Goal: Check status: Check status

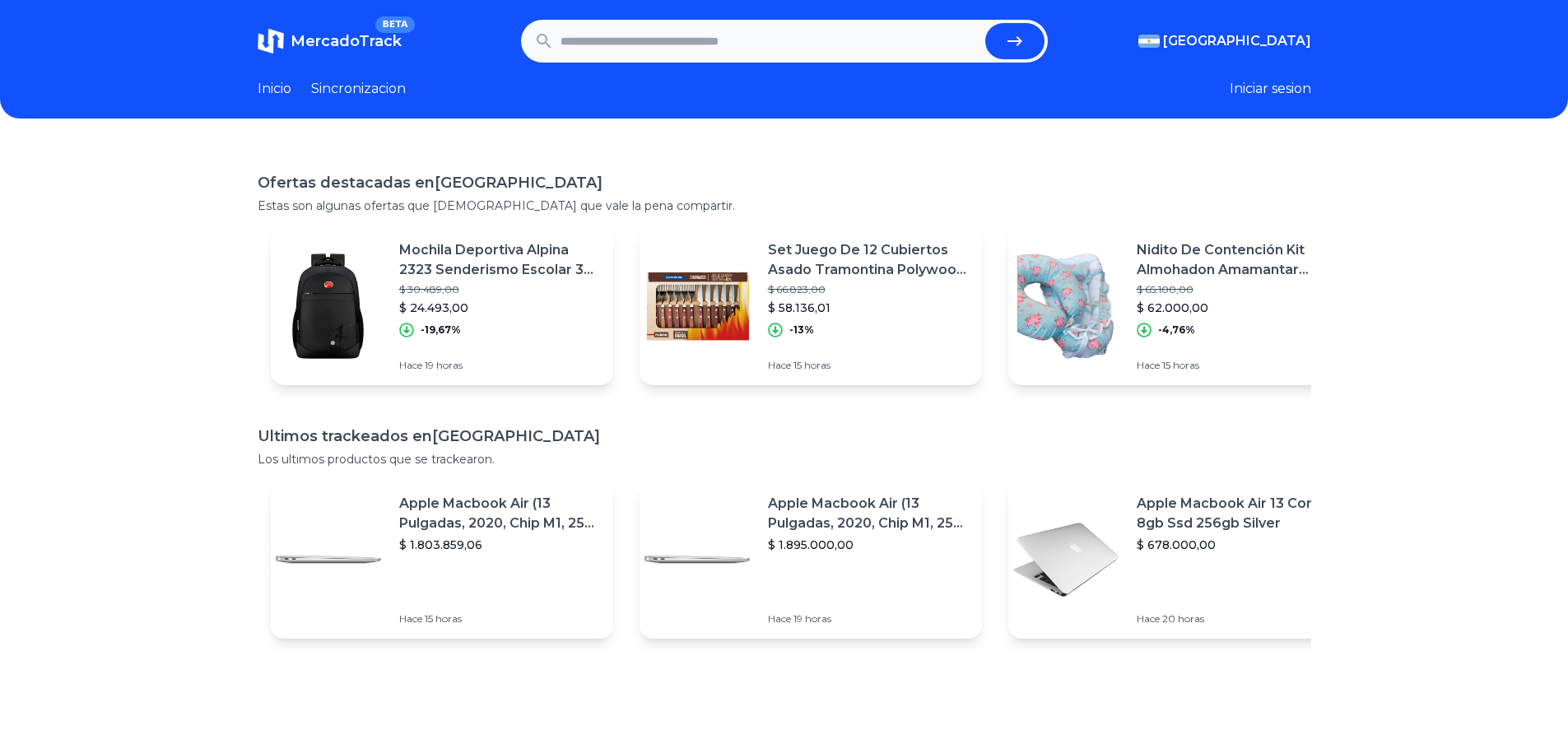
paste input "**********"
click at [1013, 50] on icon "submit" at bounding box center [1014, 41] width 20 height 20
type input "**********"
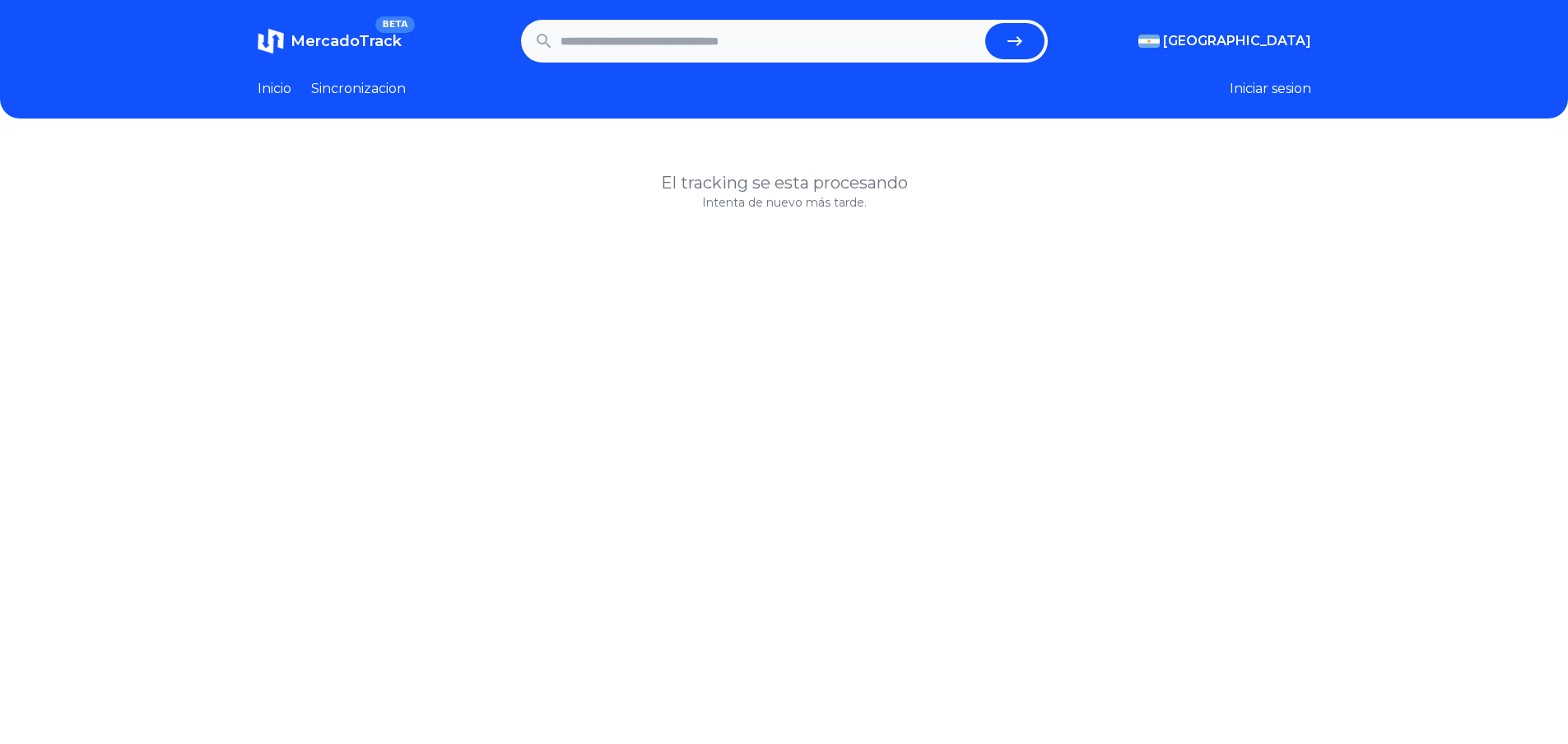
click at [271, 86] on link "Inicio" at bounding box center [274, 88] width 34 height 20
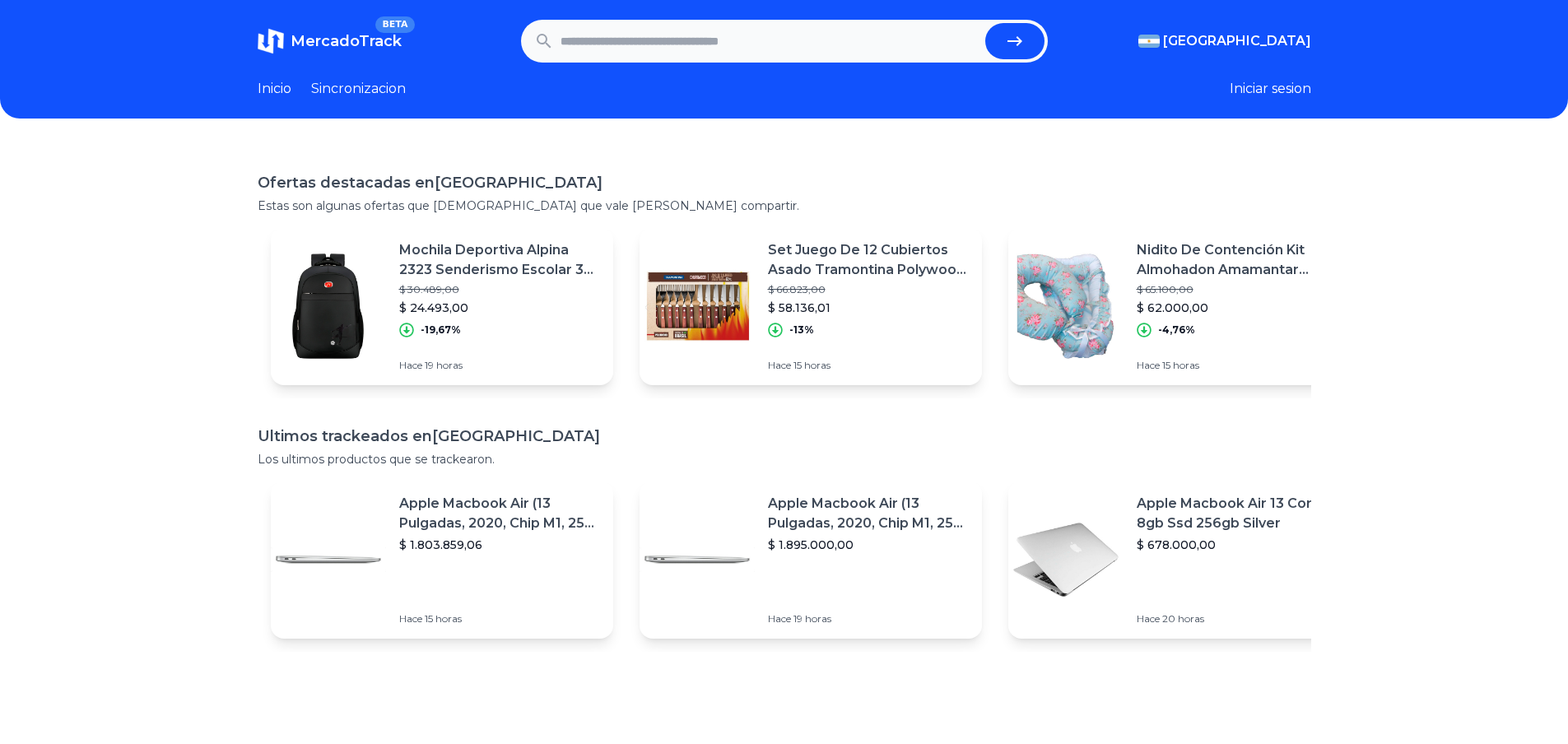
click at [479, 515] on p "Apple Macbook Air (13 Pulgadas, 2020, Chip M1, 256 Gb De Ssd, 8 Gb De Ram) - Pl…" at bounding box center [500, 514] width 201 height 40
click at [1228, 524] on p "Apple Macbook Air 13 Core I5 8gb Ssd 256gb Silver" at bounding box center [1237, 514] width 201 height 40
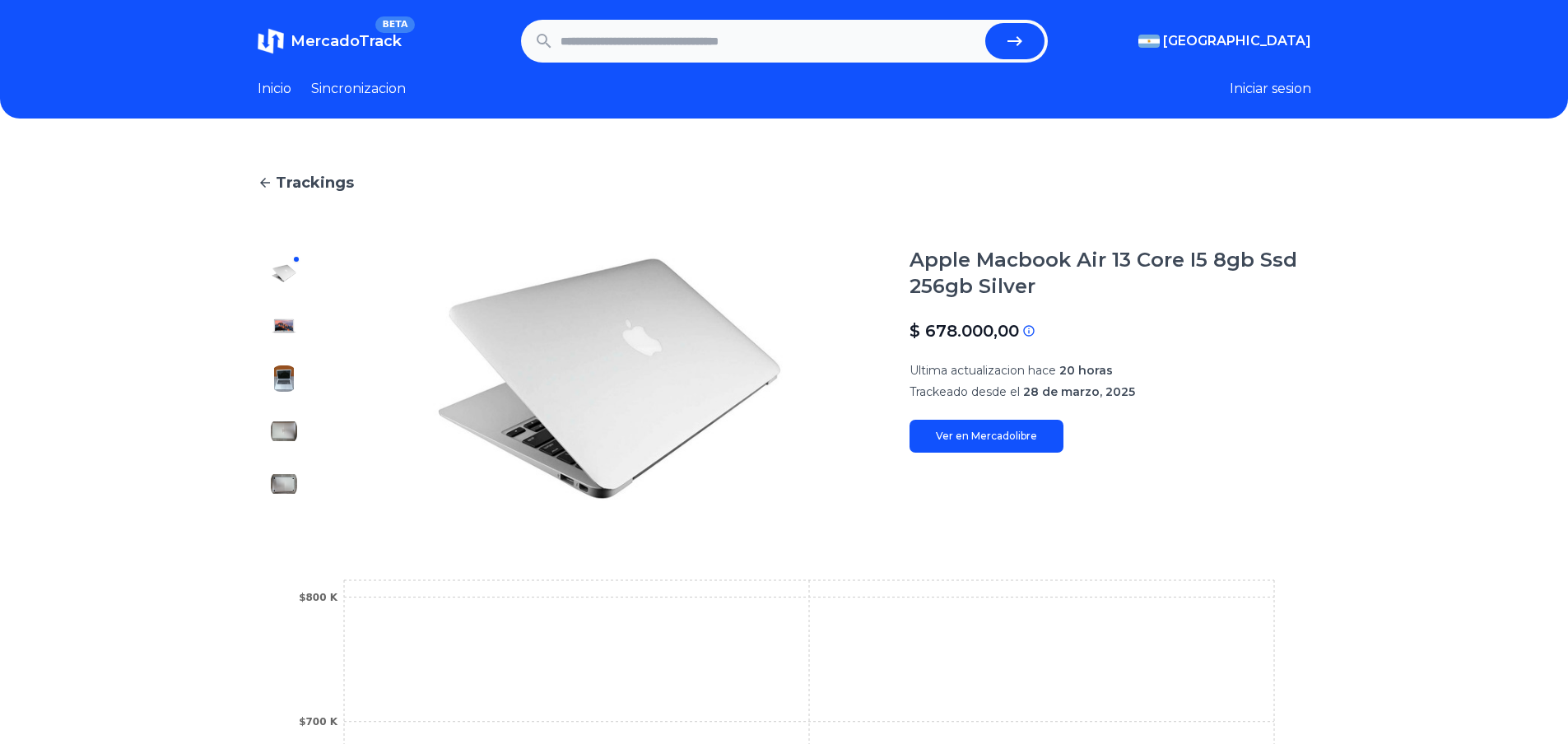
click at [300, 375] on div at bounding box center [284, 379] width 53 height 263
click at [288, 376] on img at bounding box center [284, 379] width 26 height 27
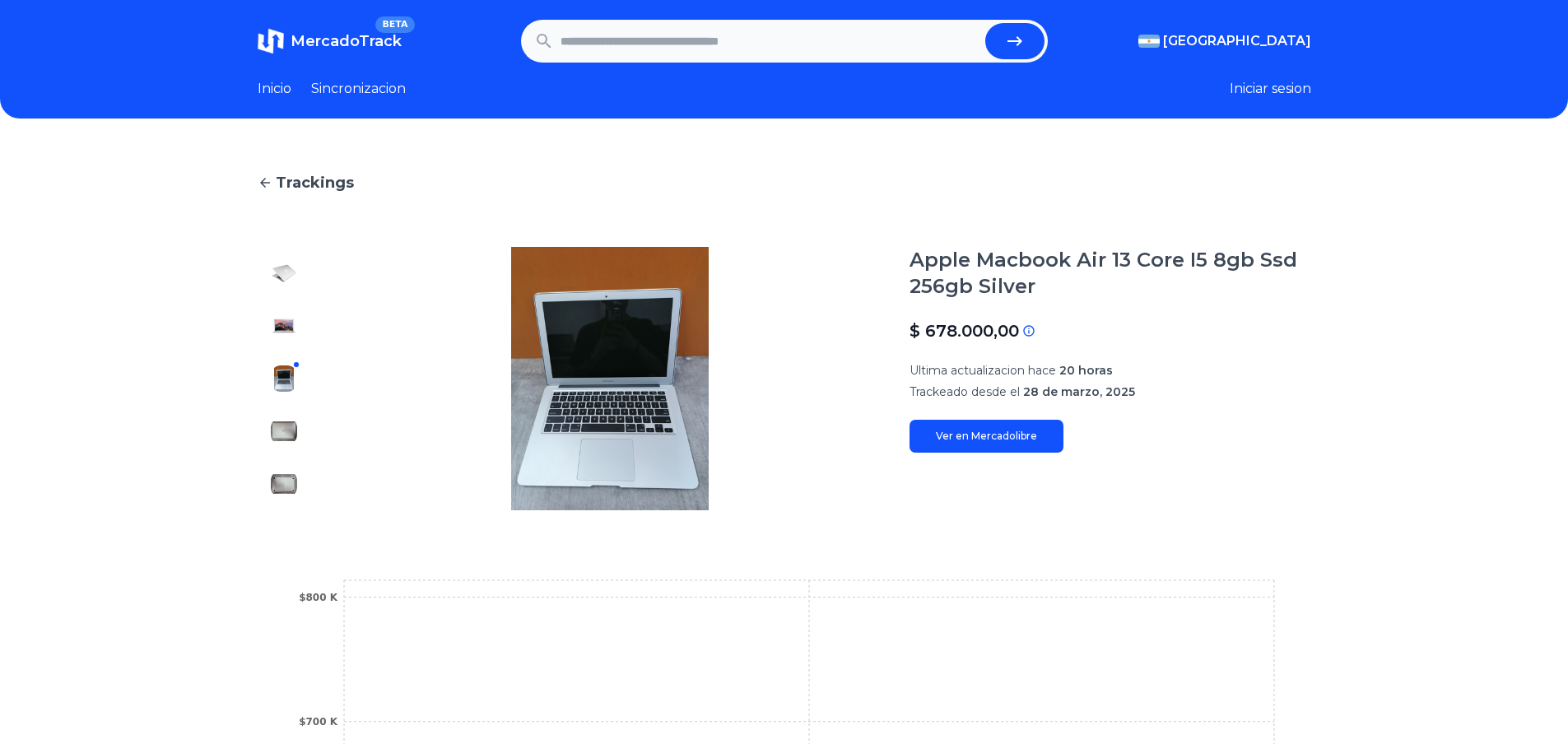
click at [647, 353] on img at bounding box center [610, 379] width 534 height 263
click at [283, 427] on img at bounding box center [284, 432] width 26 height 27
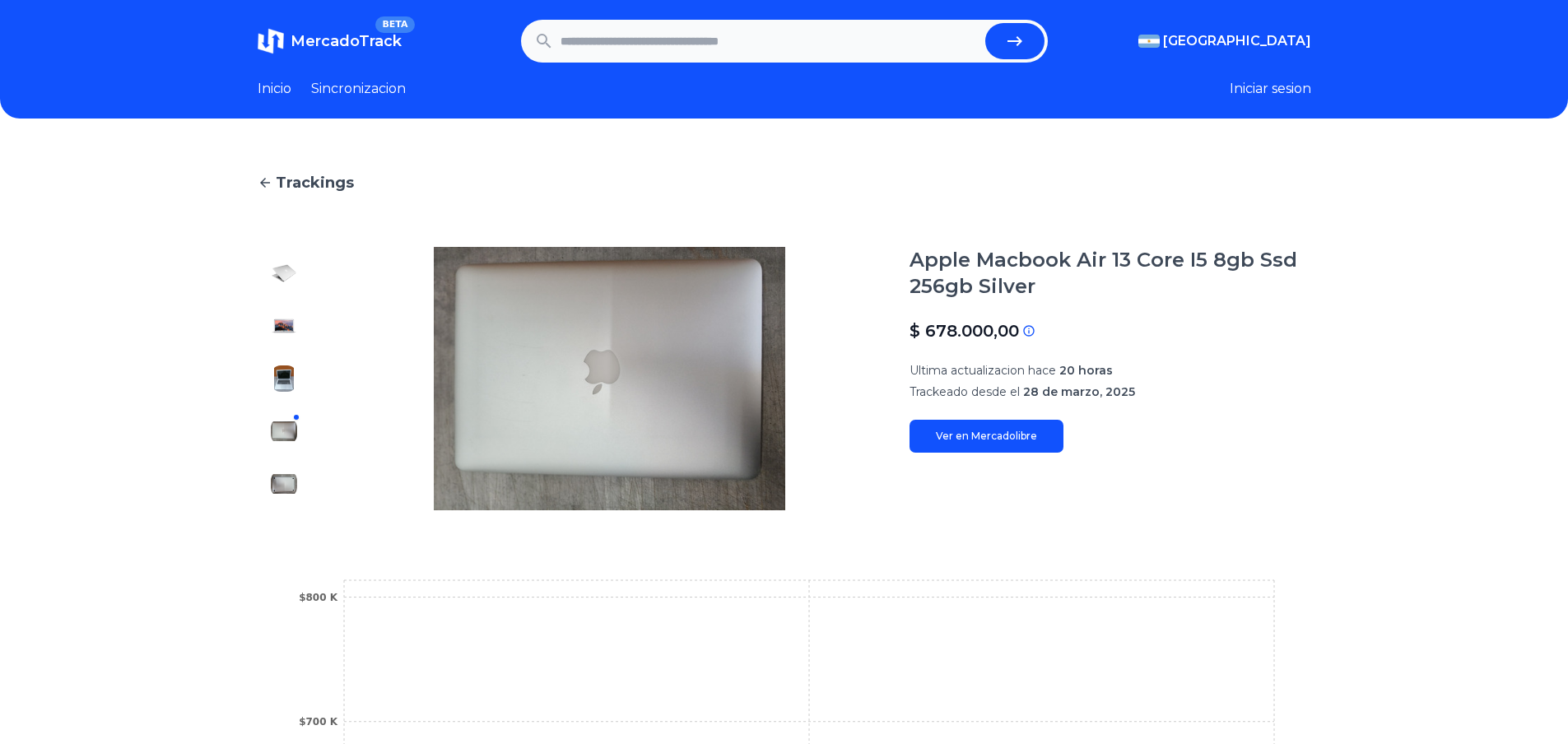
click at [288, 483] on img at bounding box center [284, 484] width 26 height 27
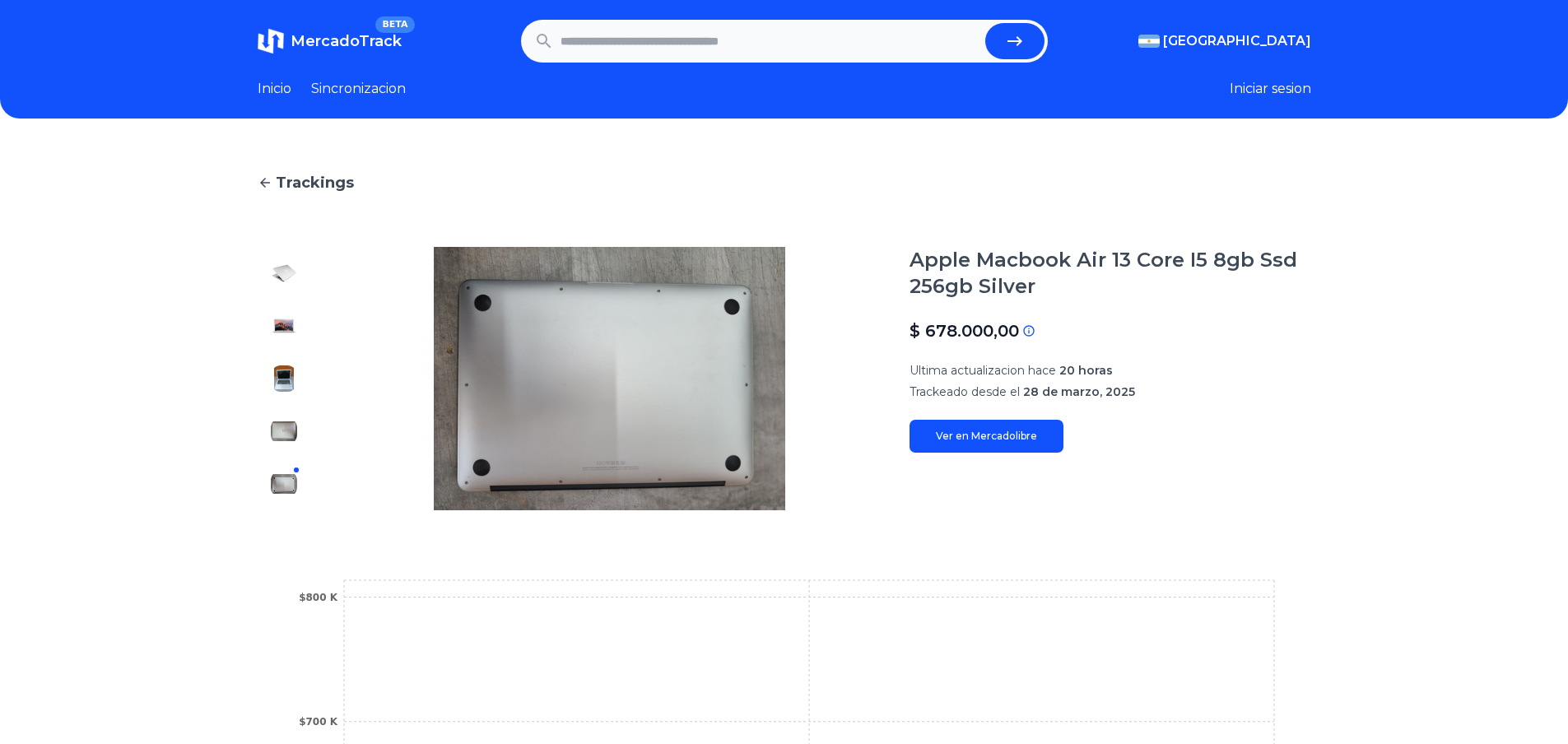
click at [279, 85] on link "Inicio" at bounding box center [274, 88] width 34 height 20
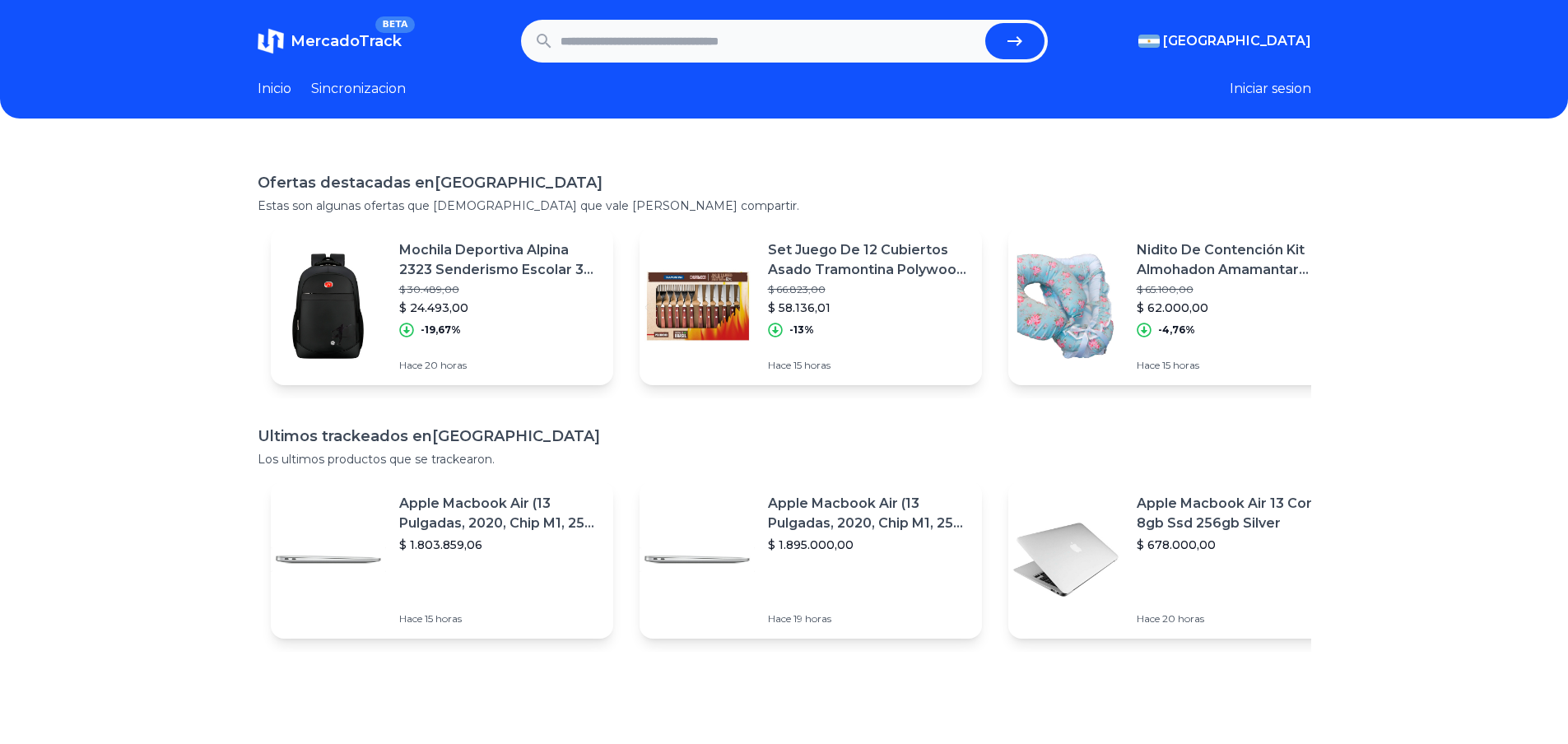
click at [704, 299] on img at bounding box center [697, 307] width 115 height 115
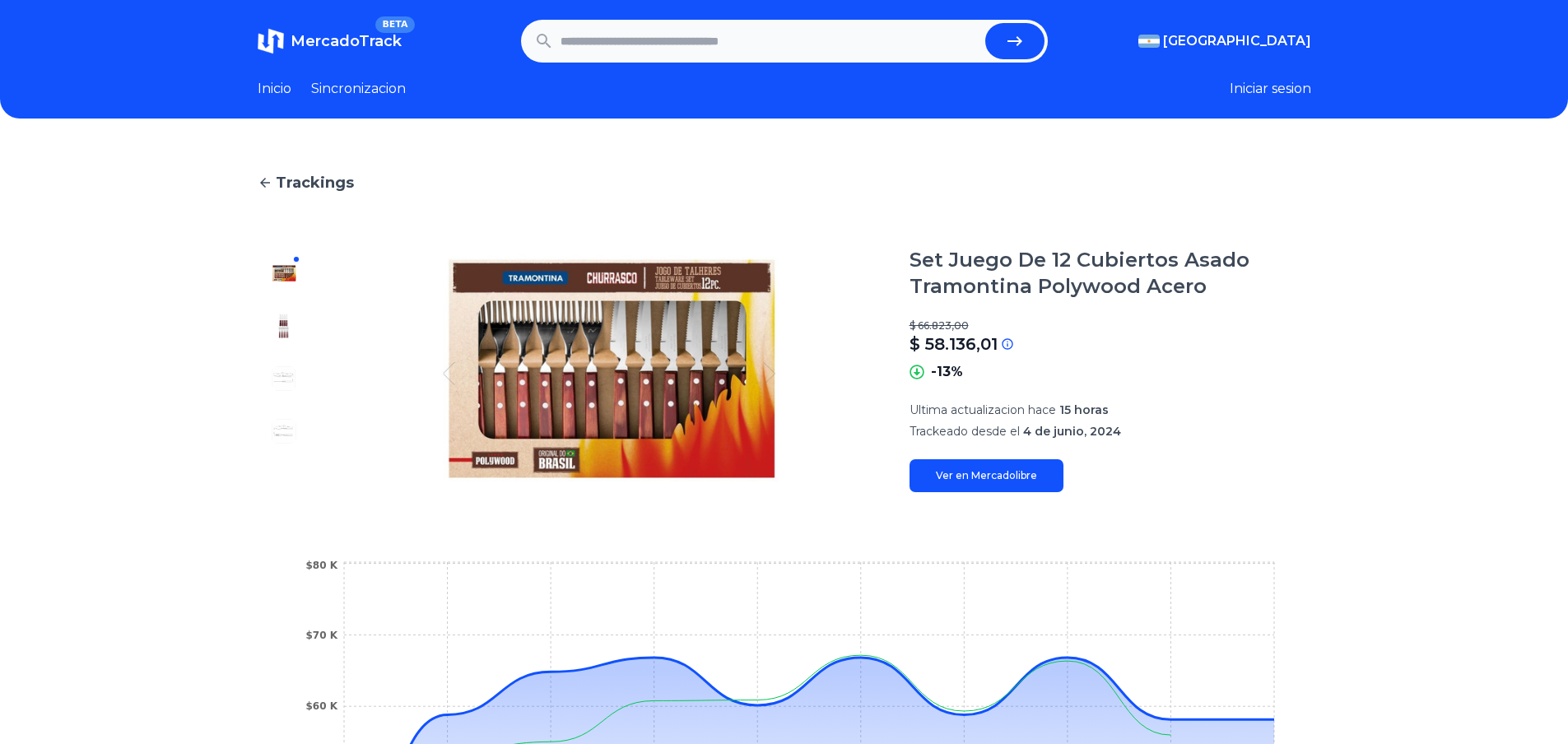
click at [271, 87] on link "Inicio" at bounding box center [274, 88] width 34 height 20
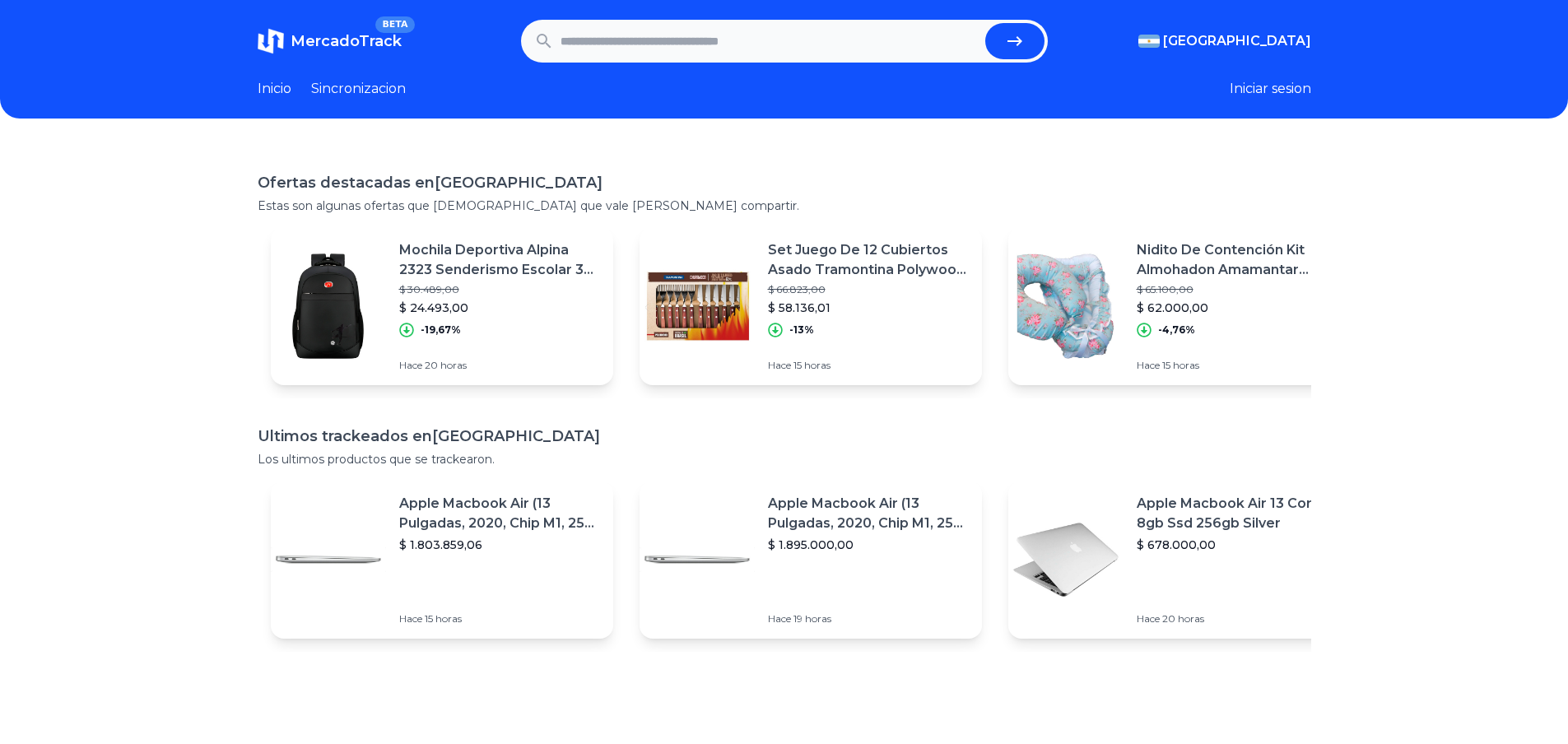
click at [390, 88] on link "Sincronizacion" at bounding box center [359, 88] width 95 height 20
